Goal: Transaction & Acquisition: Obtain resource

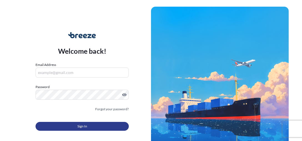
type input "[EMAIL_ADDRESS][DOMAIN_NAME]"
click at [72, 126] on button "Sign In" at bounding box center [82, 126] width 93 height 9
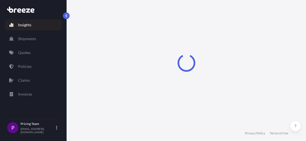
select select "2025"
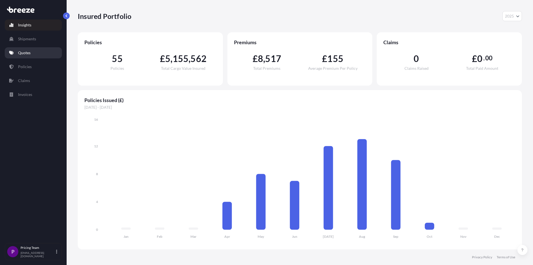
click at [33, 54] on link "Quotes" at bounding box center [33, 52] width 57 height 11
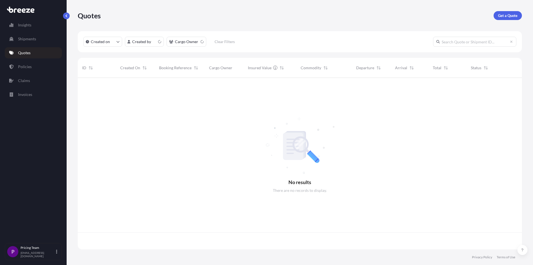
scroll to position [170, 440]
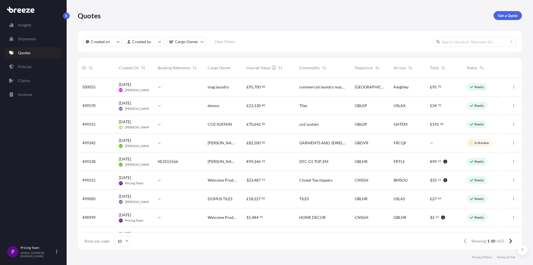
click at [26, 52] on p "Quotes" at bounding box center [24, 53] width 12 height 6
click at [302, 15] on p "Get a Quote" at bounding box center [507, 16] width 19 height 6
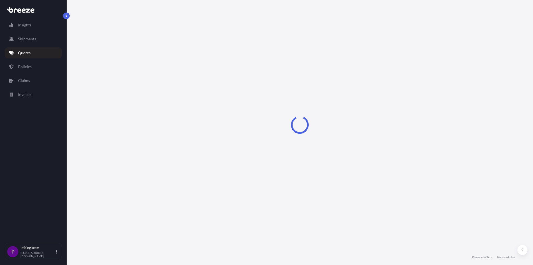
select select "Sea"
select select "1"
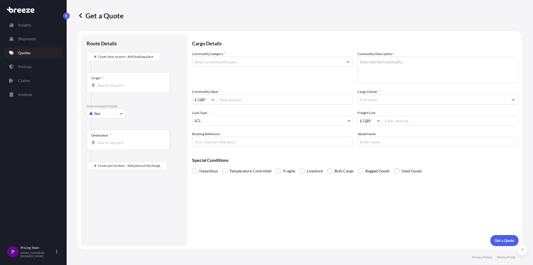
click at [214, 59] on input "Commodity Category *" at bounding box center [267, 62] width 151 height 10
click at [252, 59] on input "Commodity Category *" at bounding box center [267, 62] width 151 height 10
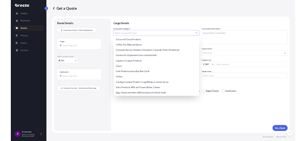
scroll to position [305, 0]
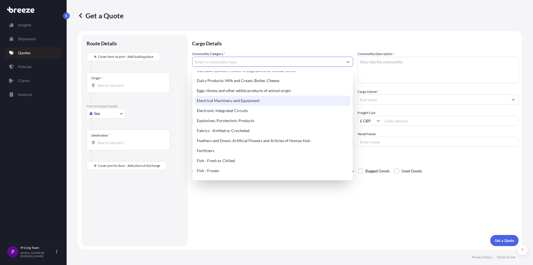
click at [255, 101] on div "Electrical Machinery and Equipment" at bounding box center [273, 101] width 156 height 10
type input "Electrical Machinery and Equipment"
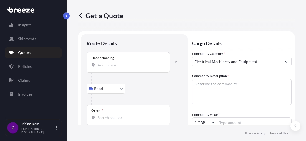
click at [109, 63] on input "Place of loading" at bounding box center [130, 65] width 66 height 6
click at [114, 66] on input "ME13" at bounding box center [130, 65] width 66 height 6
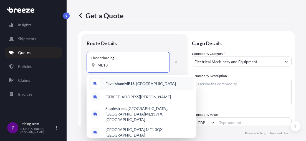
click at [140, 85] on span "Faversham ME13 , [GEOGRAPHIC_DATA]" at bounding box center [141, 84] width 71 height 6
type input "Faversham ME13, [GEOGRAPHIC_DATA]"
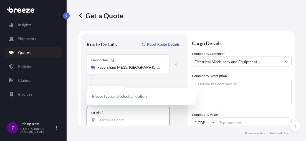
click at [116, 119] on input "Origin *" at bounding box center [130, 120] width 66 height 6
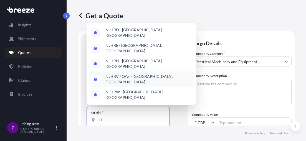
type input "L"
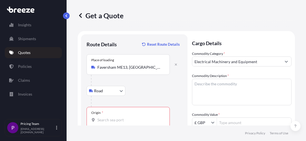
scroll to position [83, 0]
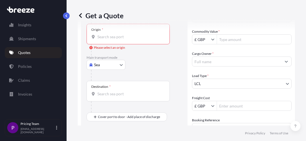
click at [205, 82] on body "0 options available. Insights Shipments Quotes Policies Claims Invoices P Prici…" at bounding box center [153, 70] width 306 height 141
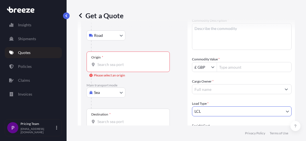
scroll to position [0, 0]
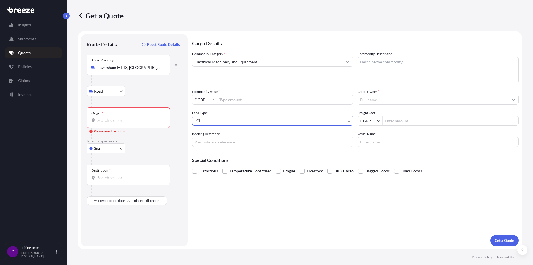
click at [115, 141] on body "Insights Shipments Quotes Policies Claims Invoices P Pricing Team [EMAIL_ADDRES…" at bounding box center [266, 132] width 533 height 265
click at [107, 141] on div "Air" at bounding box center [106, 173] width 34 height 10
select select "Air"
click at [111, 117] on div "Origin *" at bounding box center [128, 117] width 83 height 21
click at [111, 117] on input "Origin *" at bounding box center [130, 120] width 66 height 6
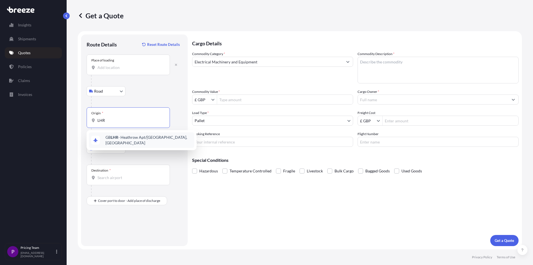
click at [115, 141] on div "GB LHR - Heathrow Apt/[GEOGRAPHIC_DATA], [GEOGRAPHIC_DATA]" at bounding box center [142, 140] width 106 height 16
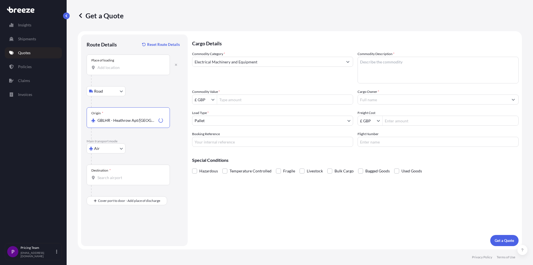
type input "GBLHR - Heathrow Apt/[GEOGRAPHIC_DATA], [GEOGRAPHIC_DATA]"
click at [105, 141] on input "Destination *" at bounding box center [130, 178] width 66 height 6
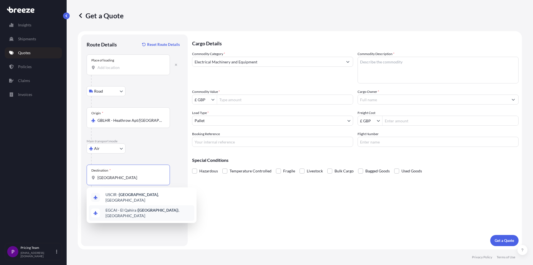
click at [138, 141] on div "EGCAI - [GEOGRAPHIC_DATA] ( [GEOGRAPHIC_DATA] ), [GEOGRAPHIC_DATA]" at bounding box center [142, 213] width 106 height 16
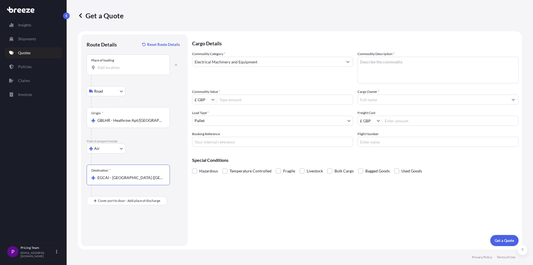
type input "EGCAI - [GEOGRAPHIC_DATA] ([GEOGRAPHIC_DATA]), [GEOGRAPHIC_DATA]"
click at [302, 64] on textarea "Commodity Description *" at bounding box center [438, 70] width 161 height 27
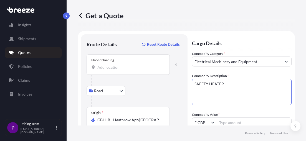
scroll to position [56, 0]
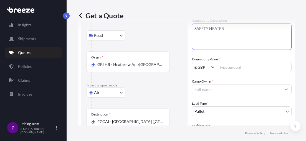
type textarea "SAFETY HEATER"
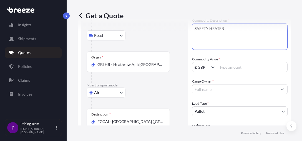
click at [217, 91] on input "Cargo Owner *" at bounding box center [234, 89] width 85 height 10
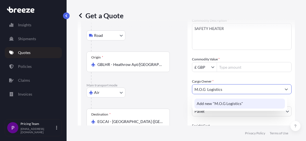
click at [201, 106] on span "Add new "M.O.G Logistics"" at bounding box center [220, 104] width 46 height 6
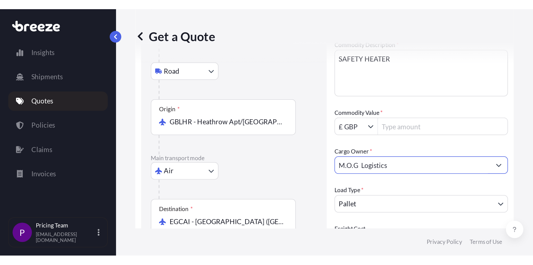
scroll to position [111, 0]
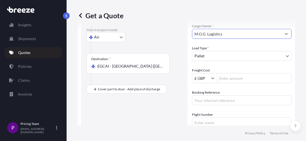
type input "M.O.G Logistics"
click at [221, 80] on input "Freight Cost" at bounding box center [254, 78] width 74 height 10
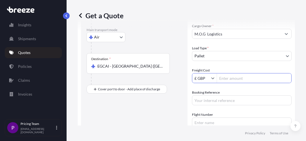
click at [227, 81] on input "Freight Cost" at bounding box center [254, 78] width 74 height 10
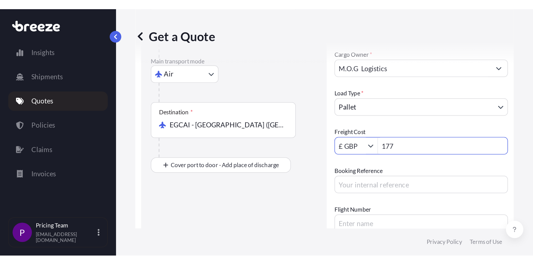
scroll to position [0, 0]
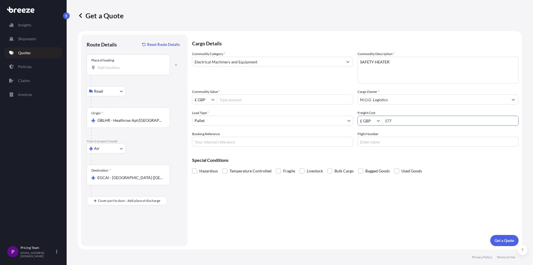
type input "177"
click at [238, 97] on input "Commodity Value *" at bounding box center [285, 99] width 136 height 10
click at [210, 102] on input "£ GBP" at bounding box center [201, 99] width 19 height 10
drag, startPoint x: 205, startPoint y: 99, endPoint x: 156, endPoint y: 96, distance: 49.3
click at [156, 96] on form "Route Details Reset Route Details Place of loading Road Road Rail Origin * GBLH…" at bounding box center [300, 140] width 444 height 218
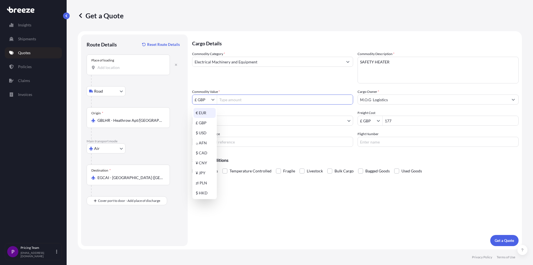
click at [202, 109] on div "€ EUR" at bounding box center [205, 113] width 22 height 10
type input "€ EUR"
click at [225, 99] on input "Commodity Value *" at bounding box center [285, 99] width 136 height 10
type input "22,000"
click at [294, 130] on div "Commodity Category * Electrical Machinery and Equipment Commodity Description *…" at bounding box center [355, 99] width 327 height 96
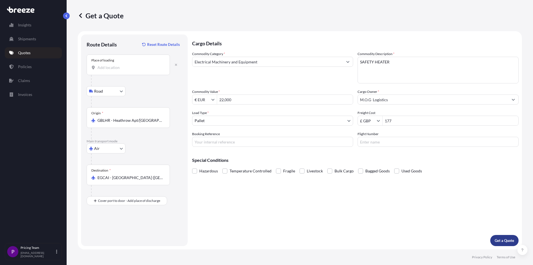
click at [302, 141] on p "Get a Quote" at bounding box center [504, 240] width 19 height 6
click at [110, 68] on input "Place of loading Please select a place of loading" at bounding box center [130, 68] width 66 height 6
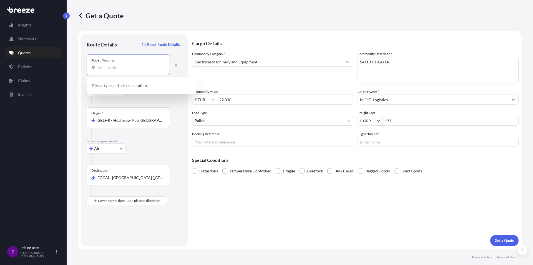
click at [111, 67] on input "Place of loading" at bounding box center [130, 68] width 66 height 6
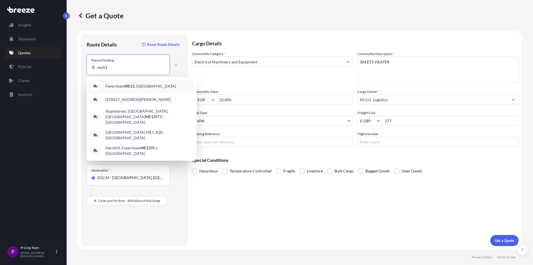
click at [147, 88] on div "Faversham ME13 , [GEOGRAPHIC_DATA]" at bounding box center [142, 85] width 106 height 13
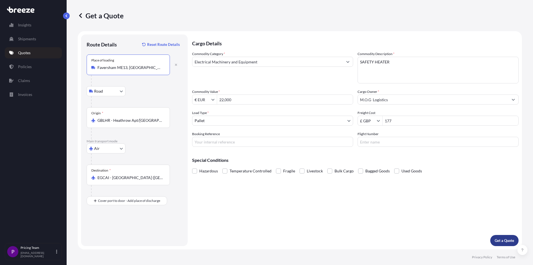
type input "Faversham ME13, [GEOGRAPHIC_DATA]"
click at [302, 141] on p "Get a Quote" at bounding box center [504, 240] width 19 height 6
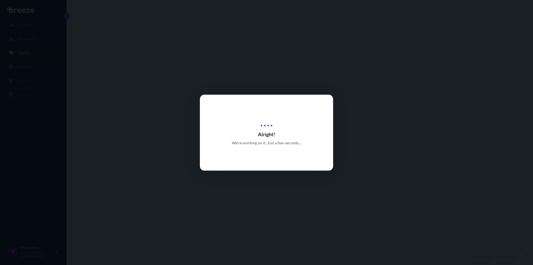
select select "Road"
select select "Air"
select select "1"
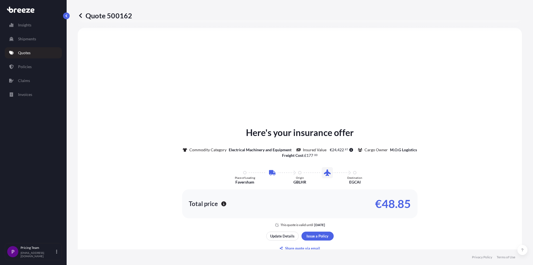
scroll to position [217, 0]
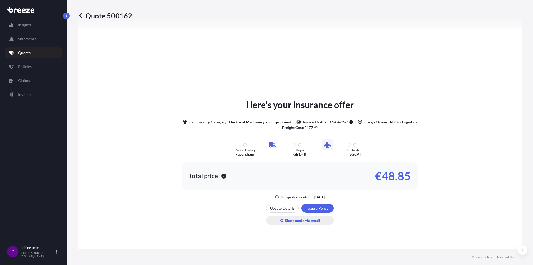
click at [302, 141] on p "Share quote via email" at bounding box center [302, 220] width 35 height 6
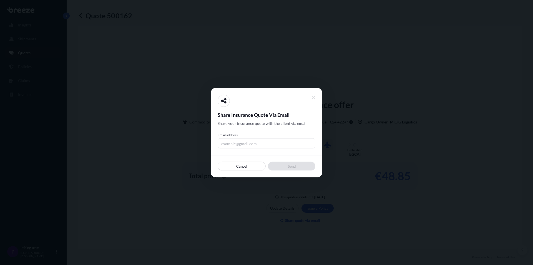
click at [239, 141] on input "Email address" at bounding box center [267, 143] width 98 height 10
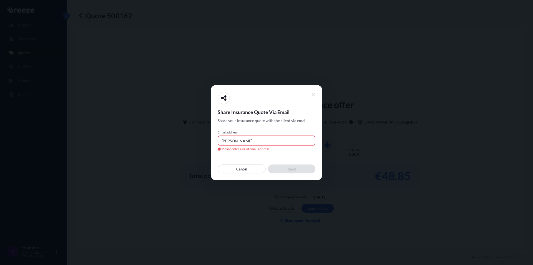
click at [243, 141] on input "[PERSON_NAME]" at bounding box center [267, 140] width 98 height 10
drag, startPoint x: 239, startPoint y: 141, endPoint x: 173, endPoint y: 139, distance: 66.7
click at [173, 141] on div "Share Insurance Quote Via Email Share your insurance quote with the client via …" at bounding box center [266, 265] width 533 height 0
paste input ".[EMAIL_ADDRESS][DOMAIN_NAME]"
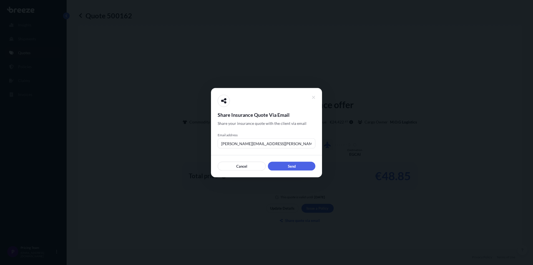
drag, startPoint x: 278, startPoint y: 144, endPoint x: 135, endPoint y: 143, distance: 143.0
click at [135, 141] on div "Share Insurance Quote Via Email Share your insurance quote with the client via …" at bounding box center [266, 265] width 533 height 0
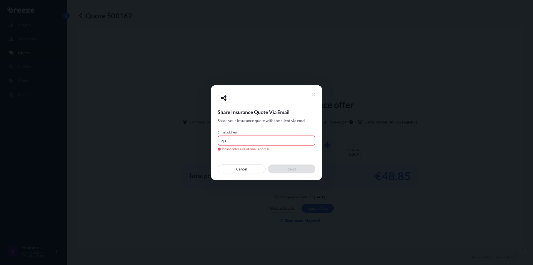
type input "q"
click at [250, 140] on input "Email address" at bounding box center [267, 140] width 98 height 10
paste input "[EMAIL_ADDRESS][DOMAIN_NAME]"
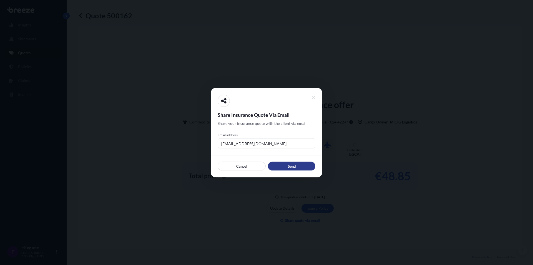
type input "[EMAIL_ADDRESS][DOMAIN_NAME]"
